Goal: Find specific page/section: Locate a particular part of the current website

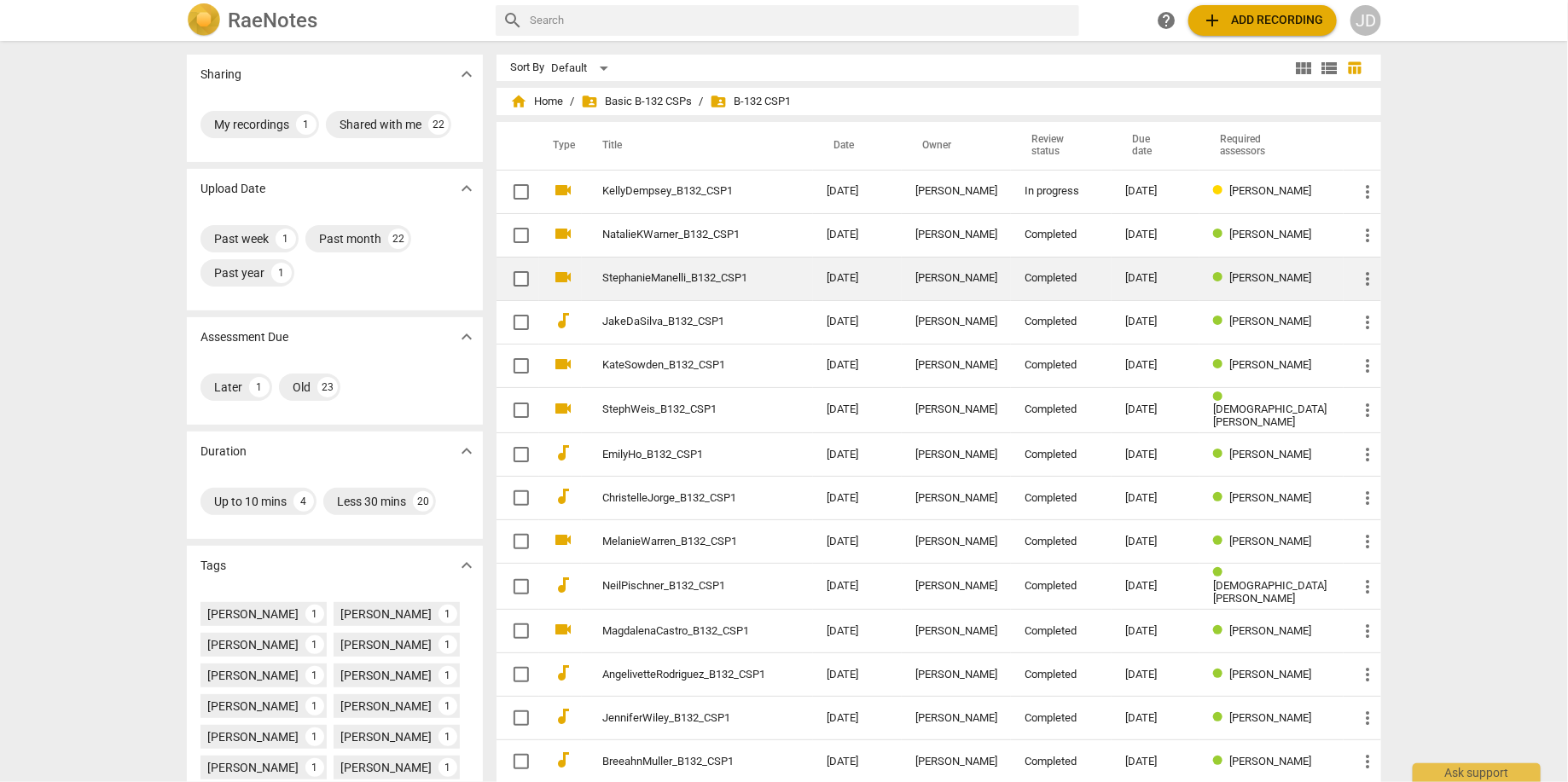
click at [770, 280] on td "StephanieManelli_B132_CSP1" at bounding box center [697, 278] width 231 height 43
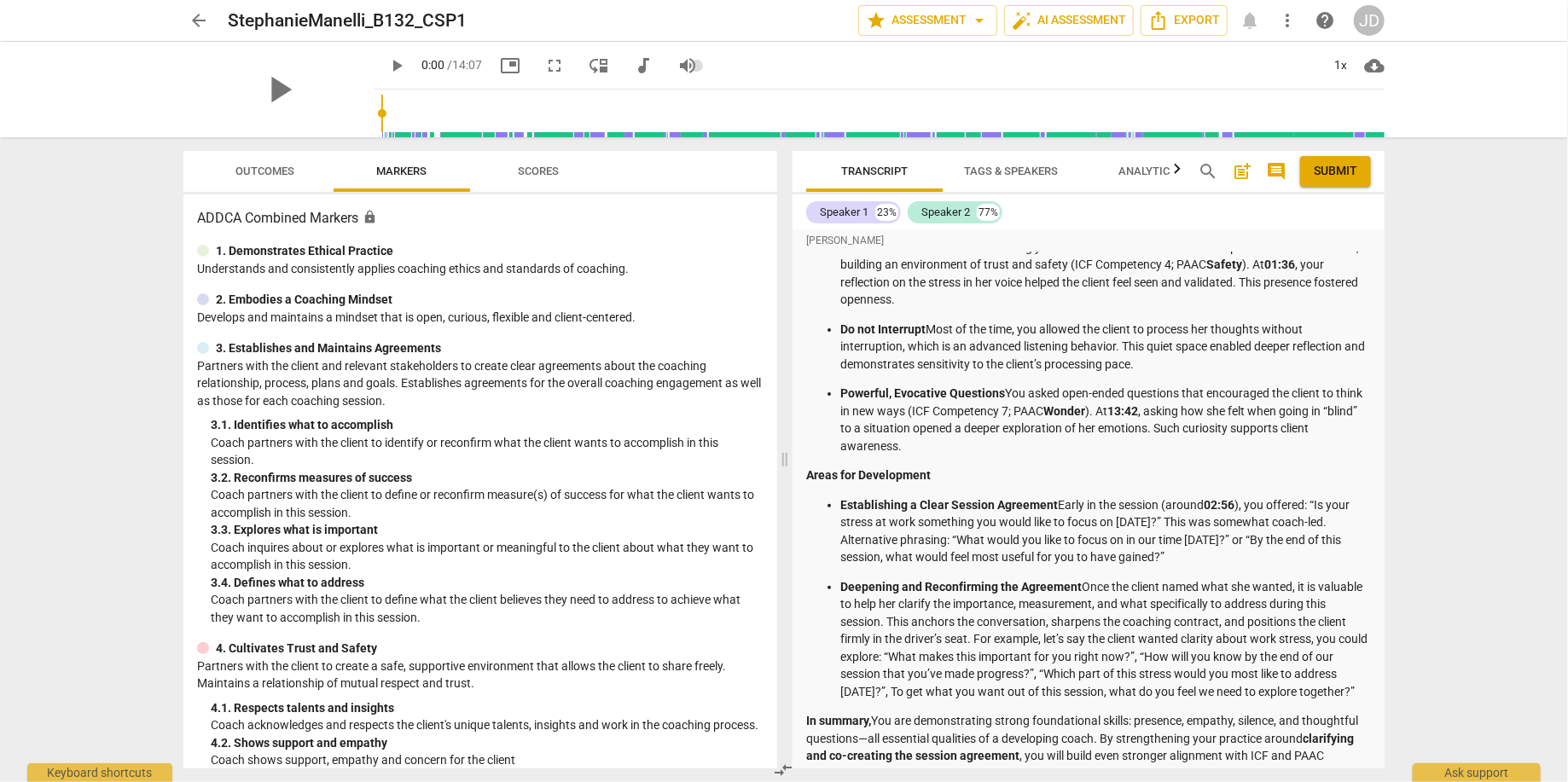
scroll to position [492, 0]
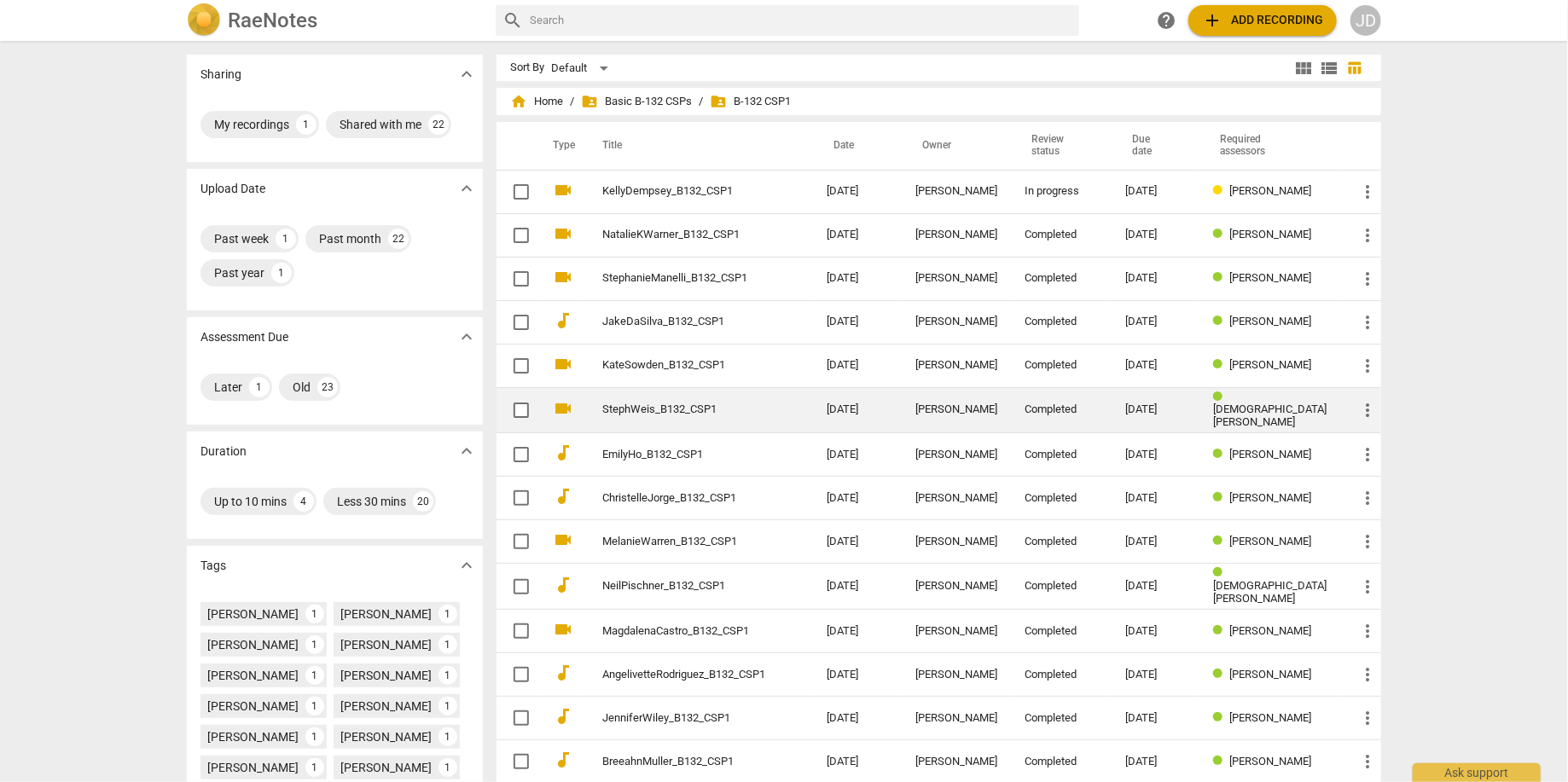
click at [660, 404] on link "StephWeis_B132_CSP1" at bounding box center [684, 410] width 163 height 12
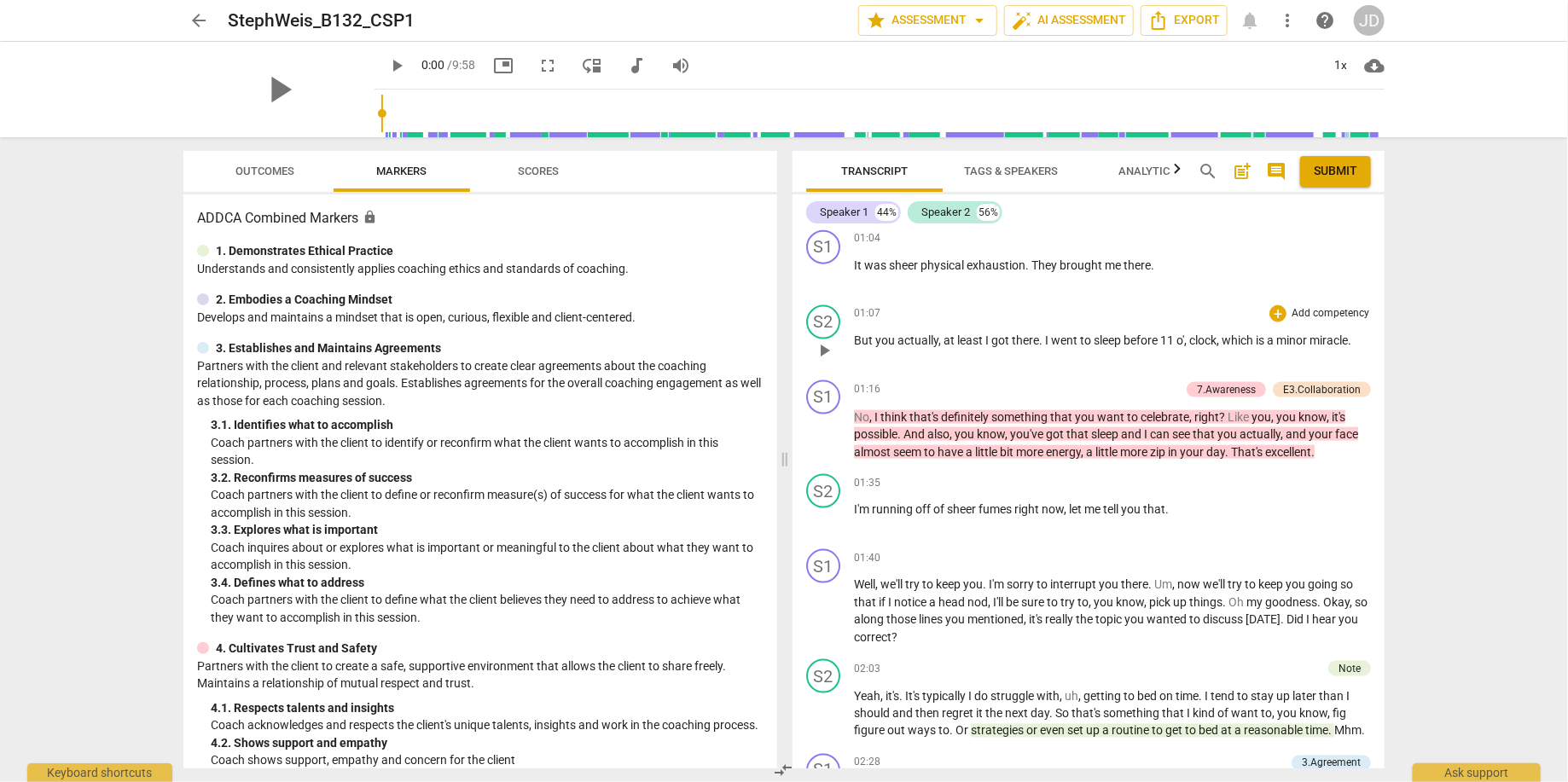
scroll to position [1230, 0]
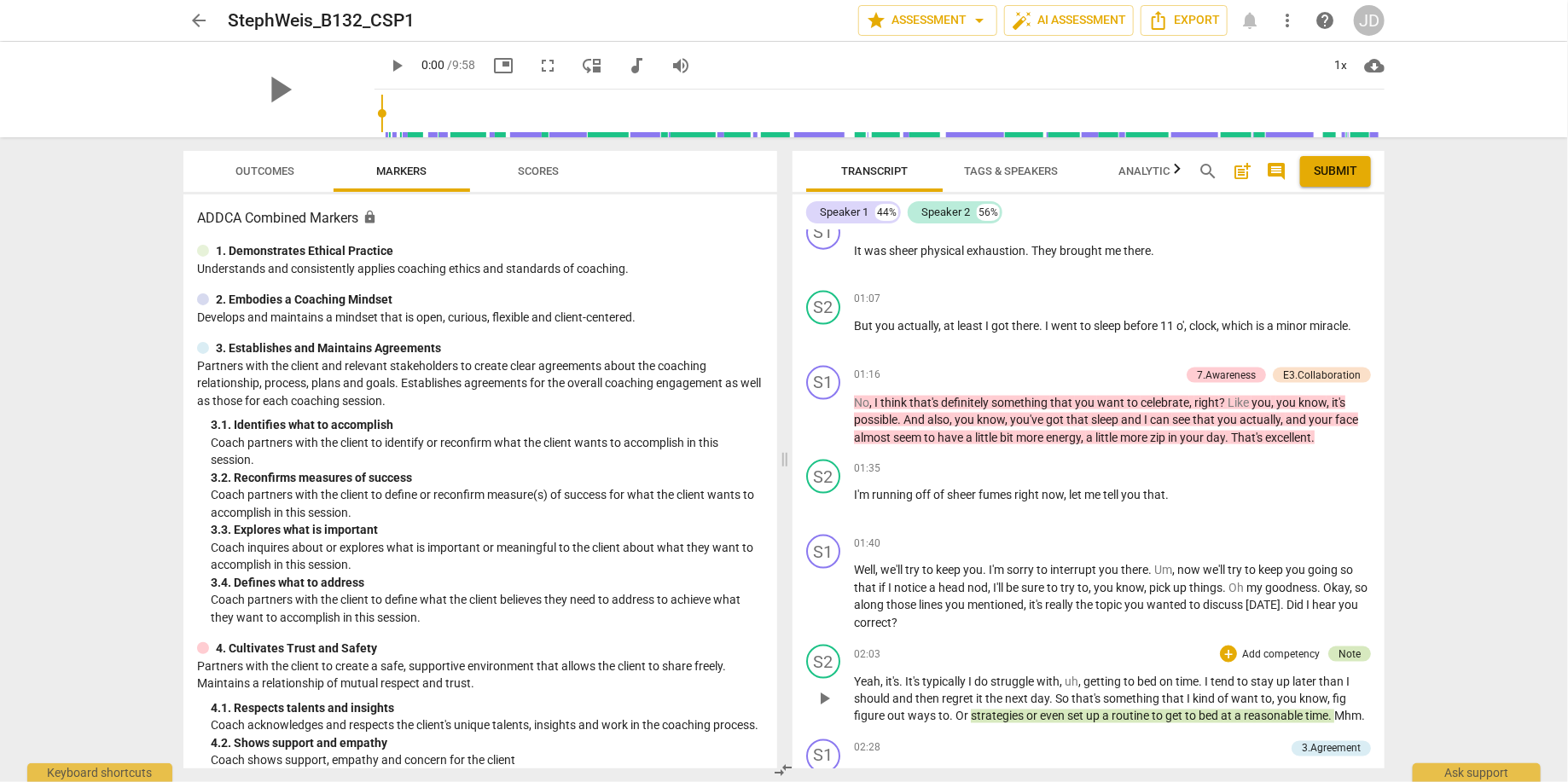
click at [1343, 648] on div "Note" at bounding box center [1349, 654] width 22 height 15
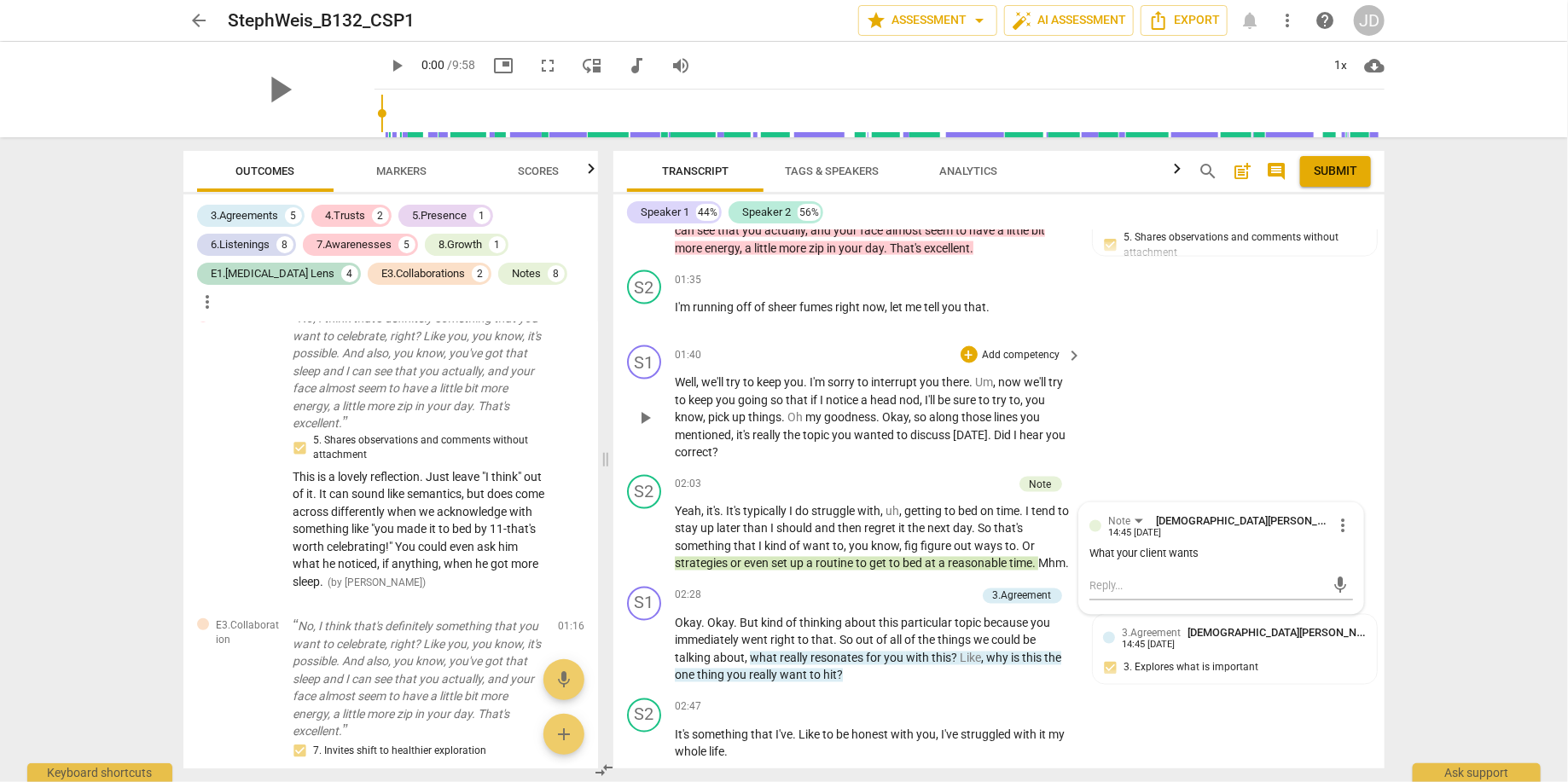
scroll to position [1457, 0]
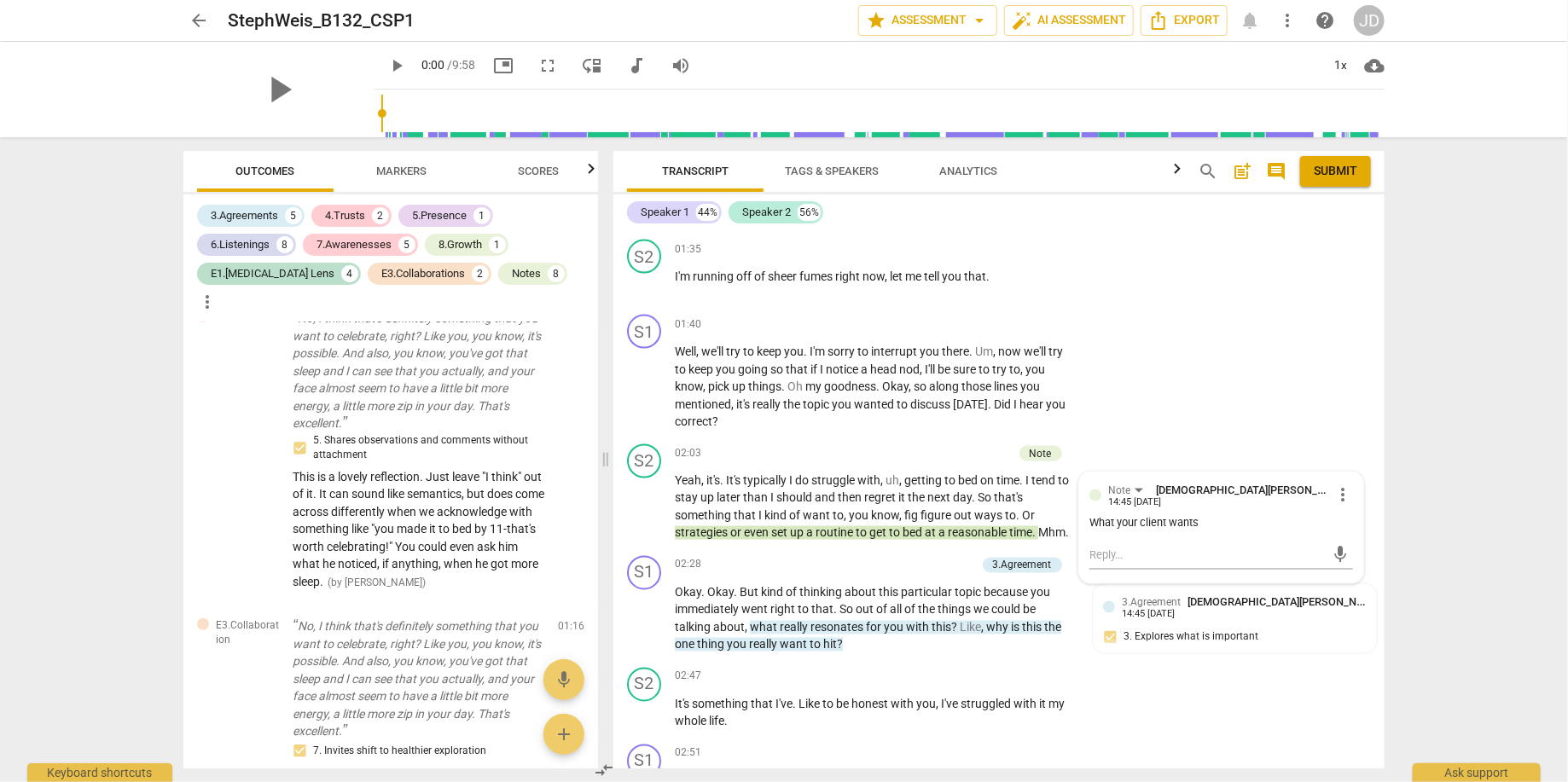
click at [193, 13] on span "arrow_back" at bounding box center [198, 20] width 20 height 20
